Goal: Check status: Check status

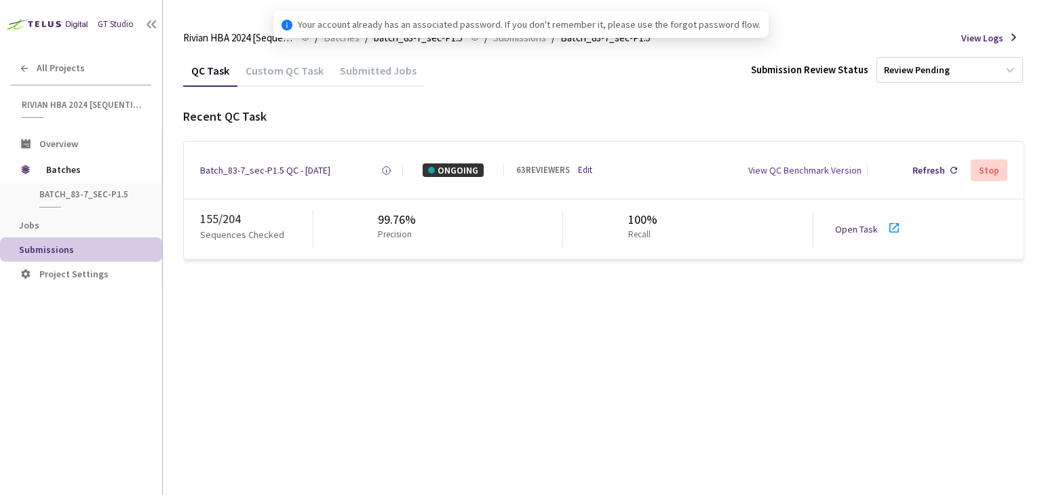
click at [864, 229] on link "Open Task" at bounding box center [856, 229] width 43 height 12
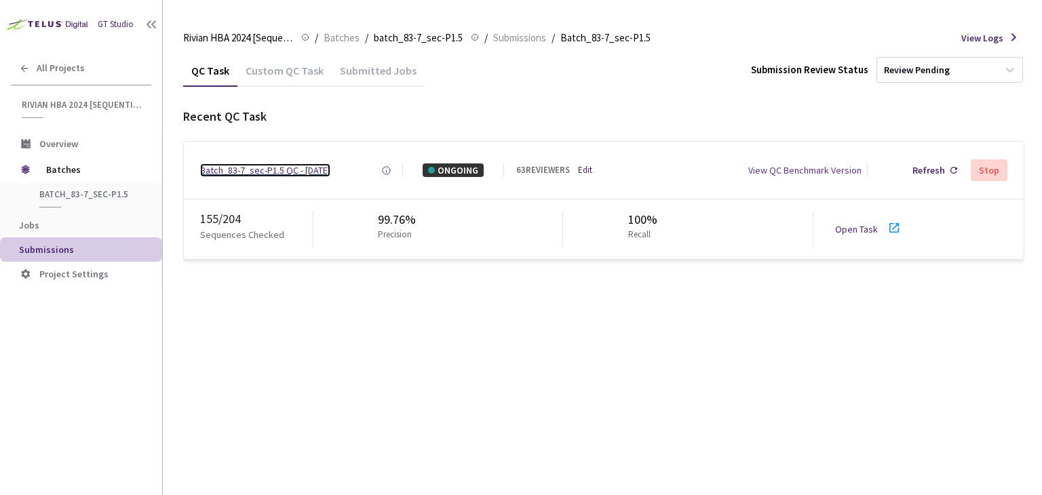
click at [244, 163] on div "Batch_83-7_sec-P1.5 QC - [DATE]" at bounding box center [265, 170] width 130 height 14
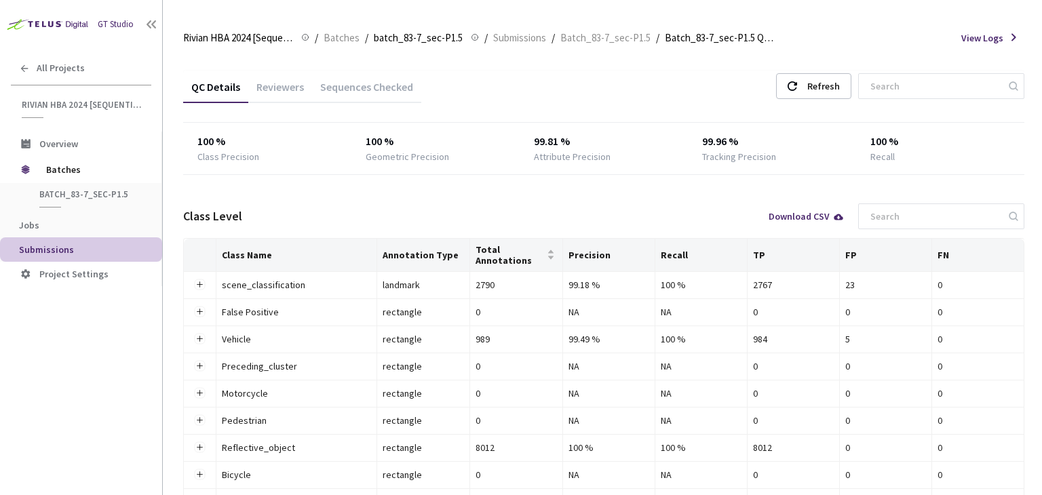
click at [275, 91] on div "Reviewers" at bounding box center [280, 91] width 64 height 23
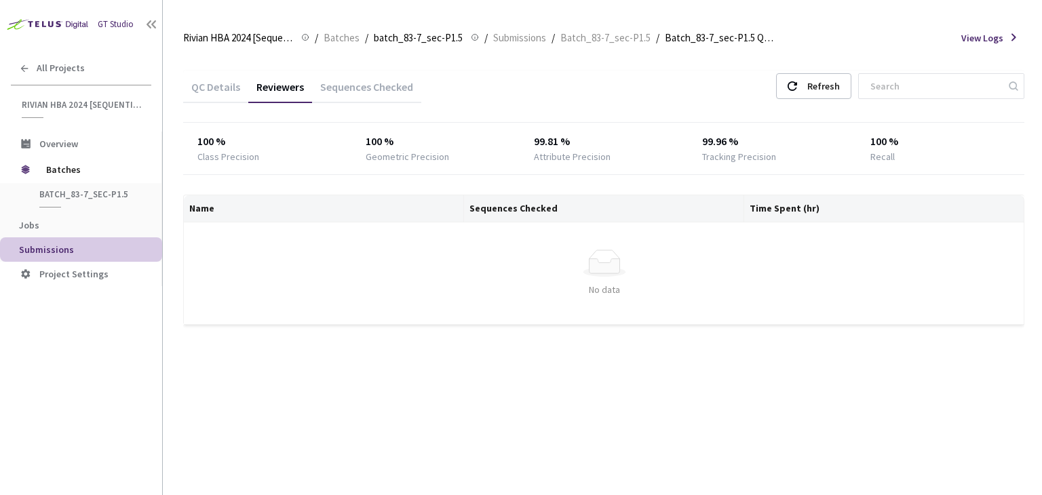
click at [721, 397] on div "QC Details Reviewers Sequences Checked Refresh 100 % Class Precision 100 % Geom…" at bounding box center [603, 274] width 841 height 441
click at [832, 91] on div "Refresh" at bounding box center [823, 86] width 33 height 24
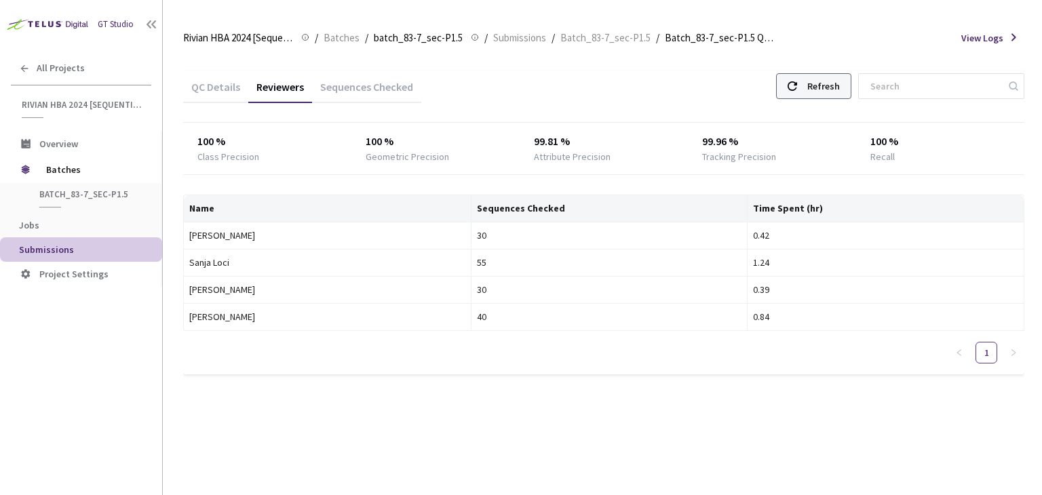
click at [819, 88] on div "Refresh" at bounding box center [813, 86] width 75 height 26
click at [840, 85] on div "Refresh" at bounding box center [823, 86] width 33 height 24
click at [819, 85] on div "Refresh" at bounding box center [813, 86] width 75 height 26
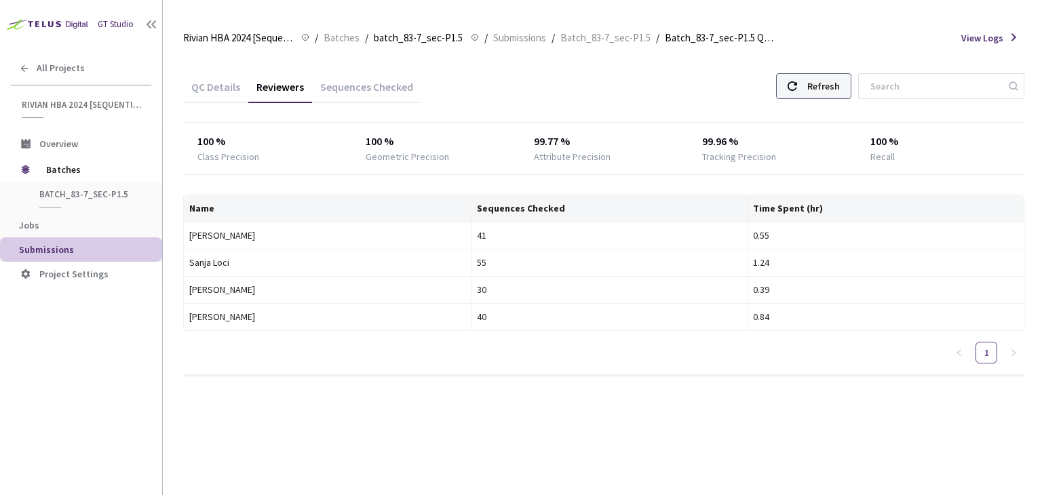
click at [825, 86] on div "Refresh" at bounding box center [823, 86] width 33 height 24
click at [797, 88] on icon at bounding box center [792, 85] width 9 height 9
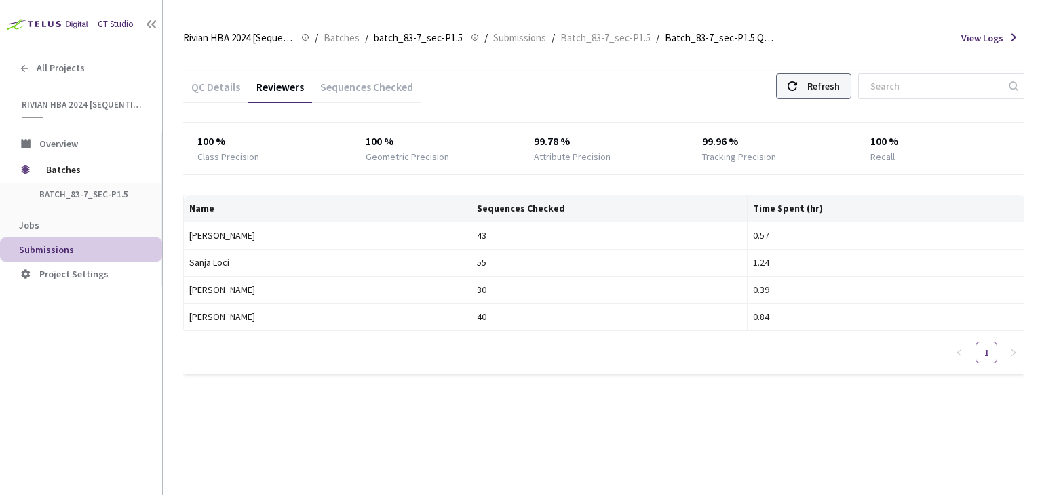
click at [821, 96] on div "Refresh" at bounding box center [813, 86] width 75 height 26
click at [840, 88] on div "Refresh" at bounding box center [823, 86] width 33 height 24
click at [823, 78] on div "Refresh" at bounding box center [813, 86] width 75 height 26
click at [824, 88] on div "Refresh" at bounding box center [813, 86] width 75 height 26
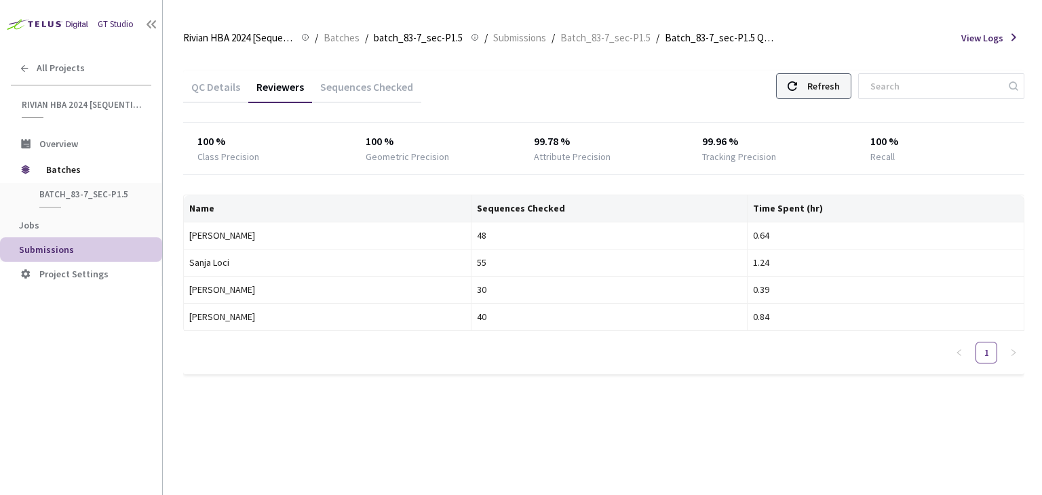
click at [824, 88] on div "Refresh" at bounding box center [813, 86] width 75 height 26
click at [797, 94] on div at bounding box center [792, 86] width 9 height 24
click at [814, 87] on div "Refresh" at bounding box center [813, 86] width 75 height 26
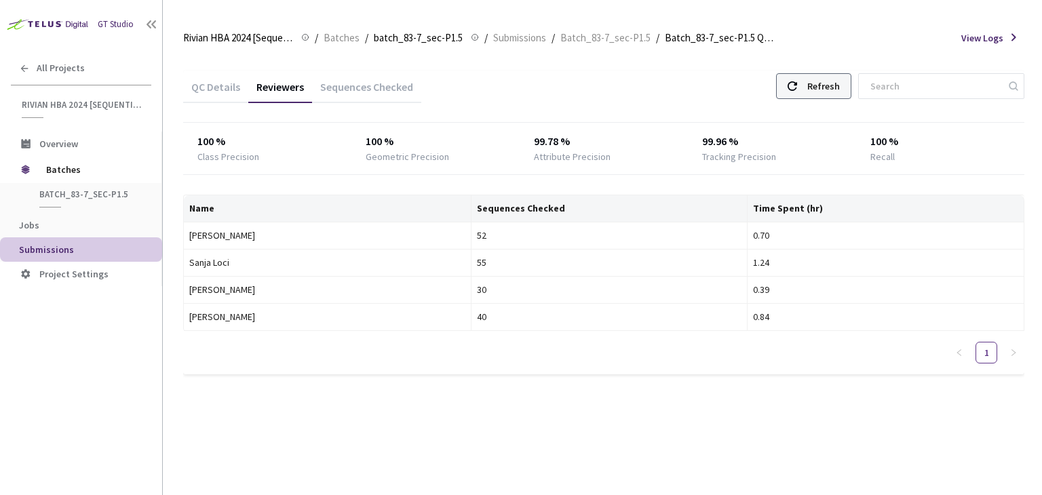
click at [814, 87] on div "Refresh" at bounding box center [813, 86] width 75 height 26
click at [819, 85] on div "Refresh" at bounding box center [813, 86] width 75 height 26
click at [838, 90] on div "Refresh" at bounding box center [823, 86] width 33 height 24
click at [797, 96] on div at bounding box center [792, 86] width 9 height 24
